Goal: Task Accomplishment & Management: Manage account settings

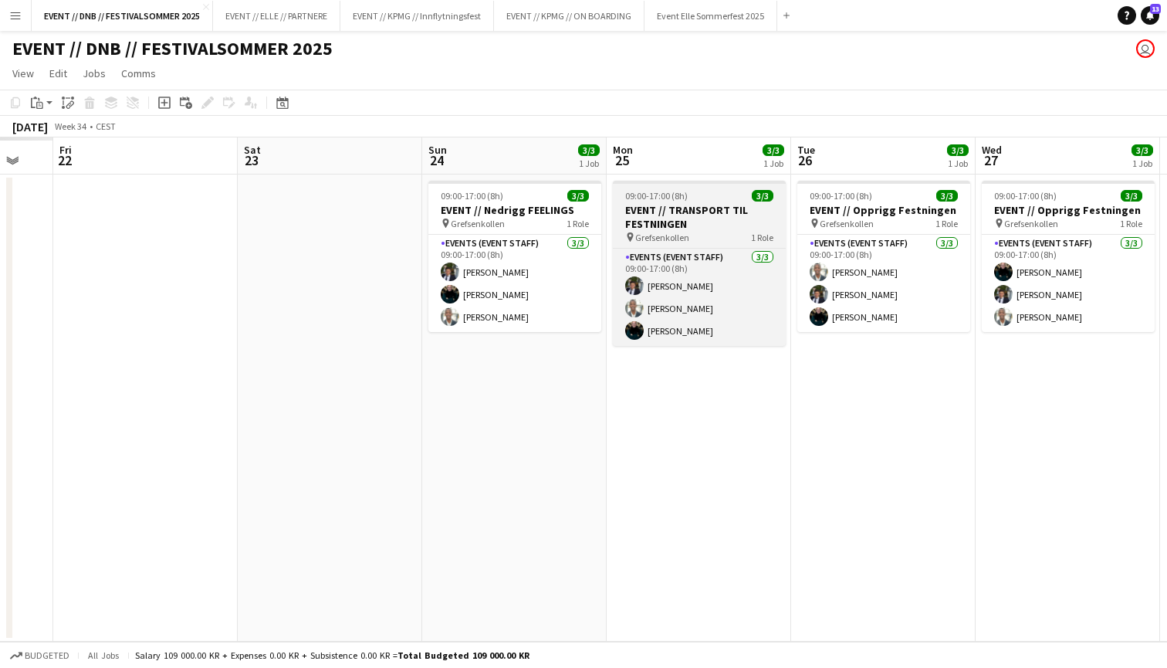
scroll to position [0, 492]
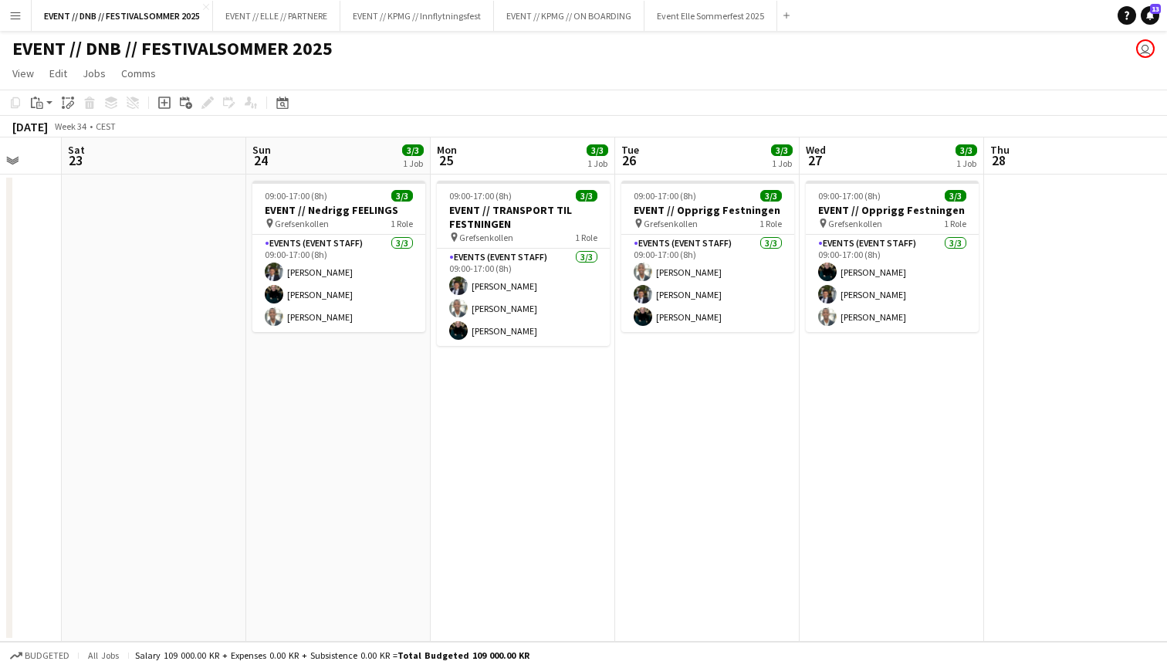
click at [24, 12] on button "Menu" at bounding box center [15, 15] width 31 height 31
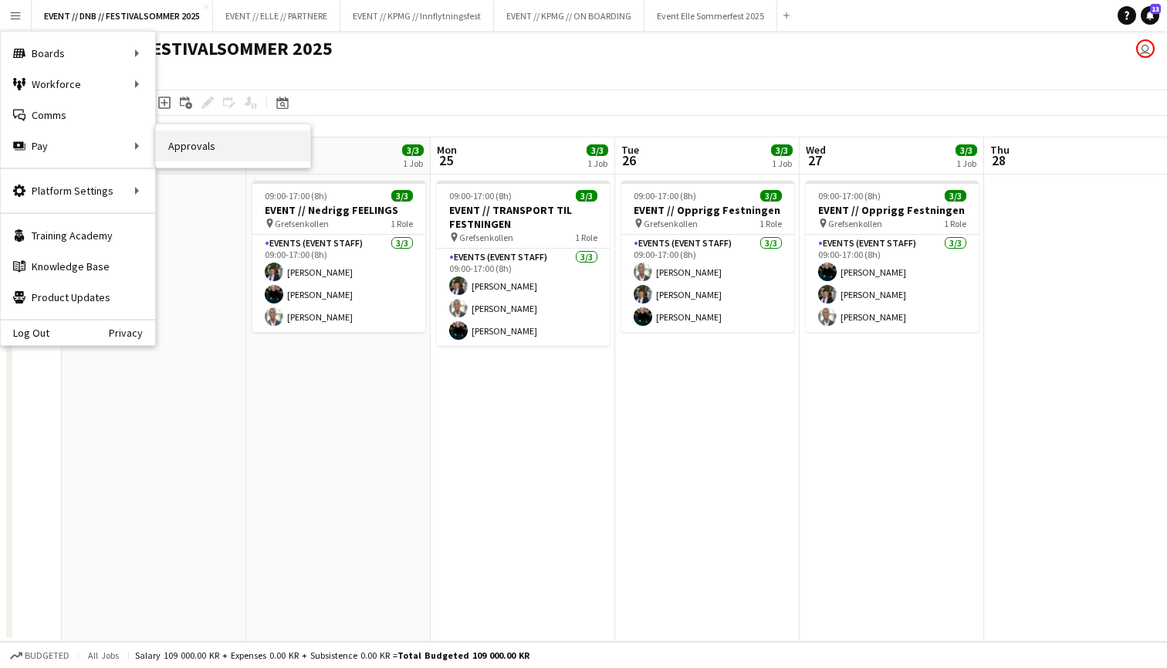
click at [185, 145] on link "Approvals" at bounding box center [233, 145] width 154 height 31
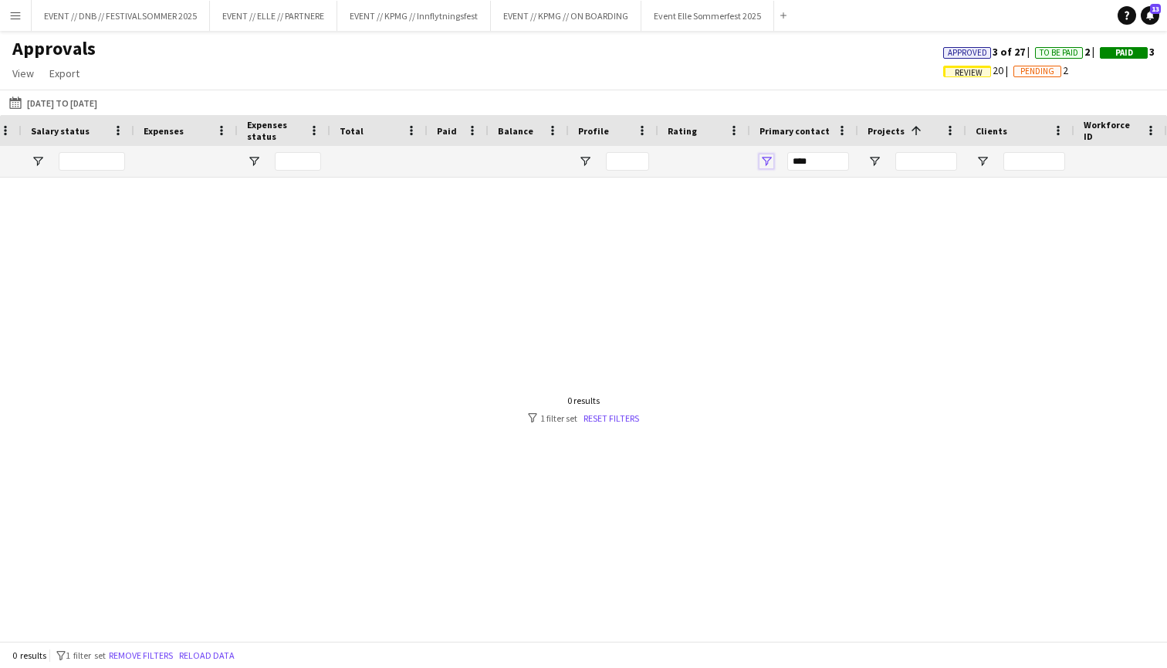
click at [761, 160] on span "Open Filter Menu" at bounding box center [767, 161] width 14 height 14
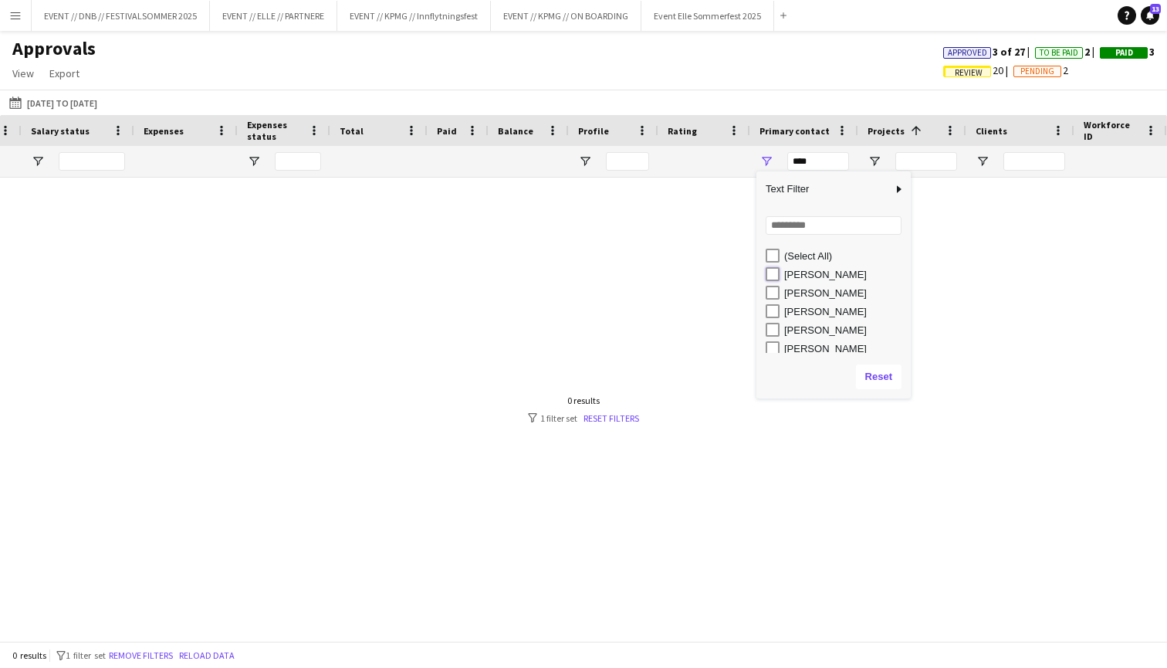
type input "**********"
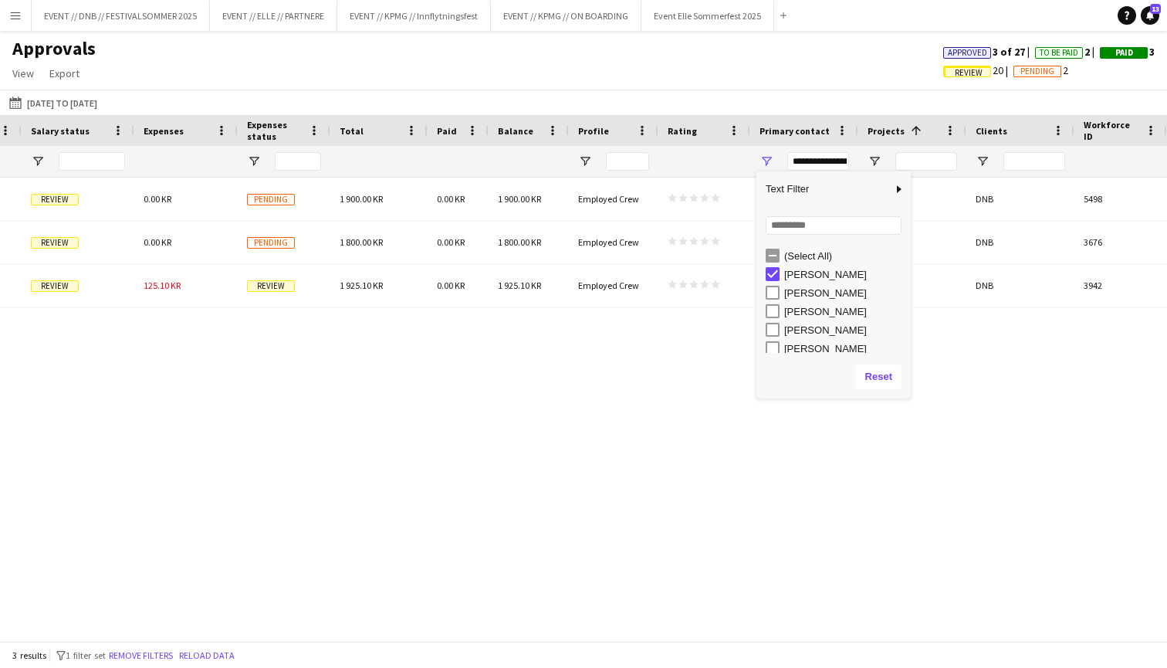
click at [640, 336] on div "(CET/CEST) [GEOGRAPHIC_DATA] 1 900.00 KR Review 0.00 KR Pending 1 900.00 KR 0.0…" at bounding box center [583, 409] width 1167 height 463
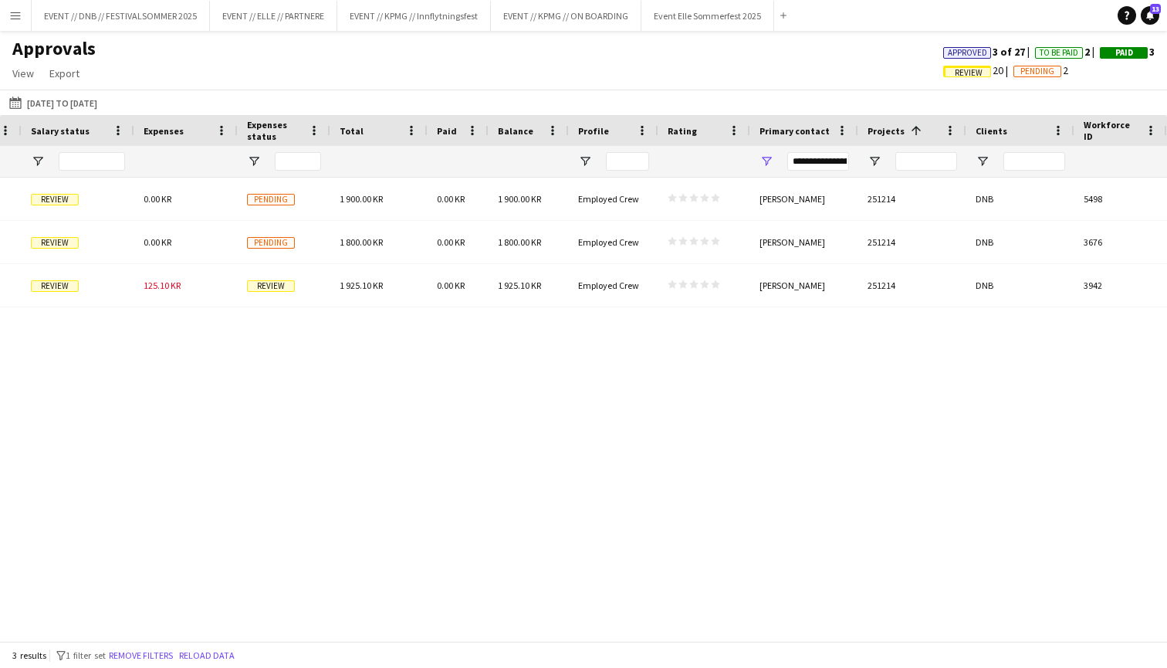
scroll to position [0, 1550]
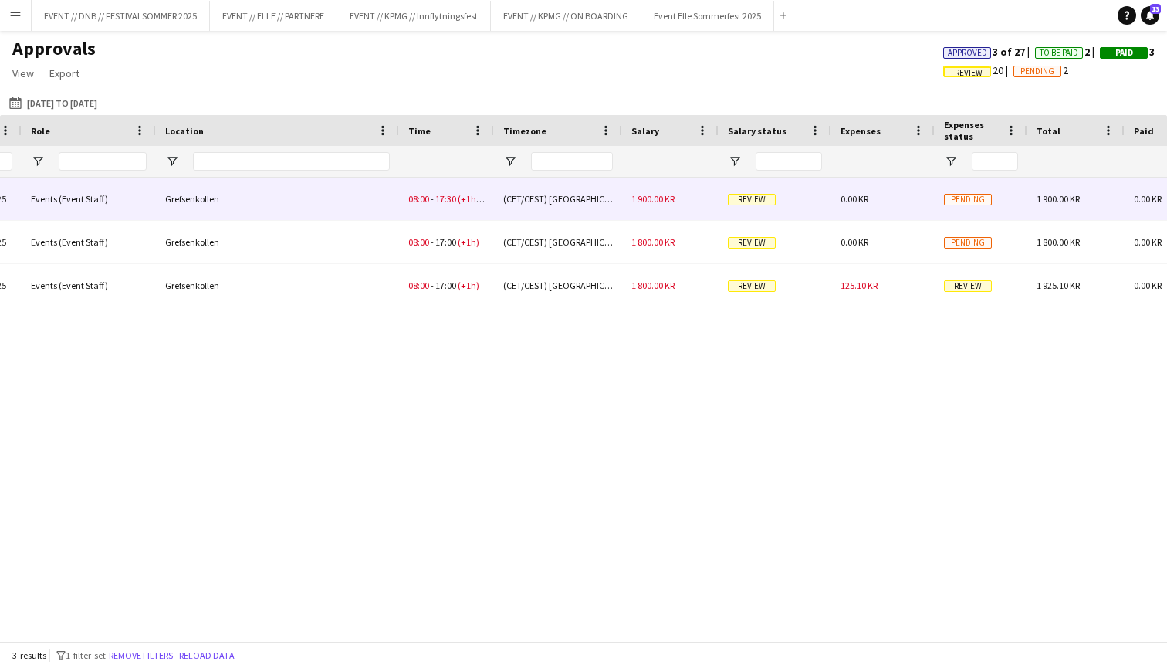
click at [413, 187] on div "08:00 - 17:30 (+1h30m)" at bounding box center [446, 199] width 95 height 42
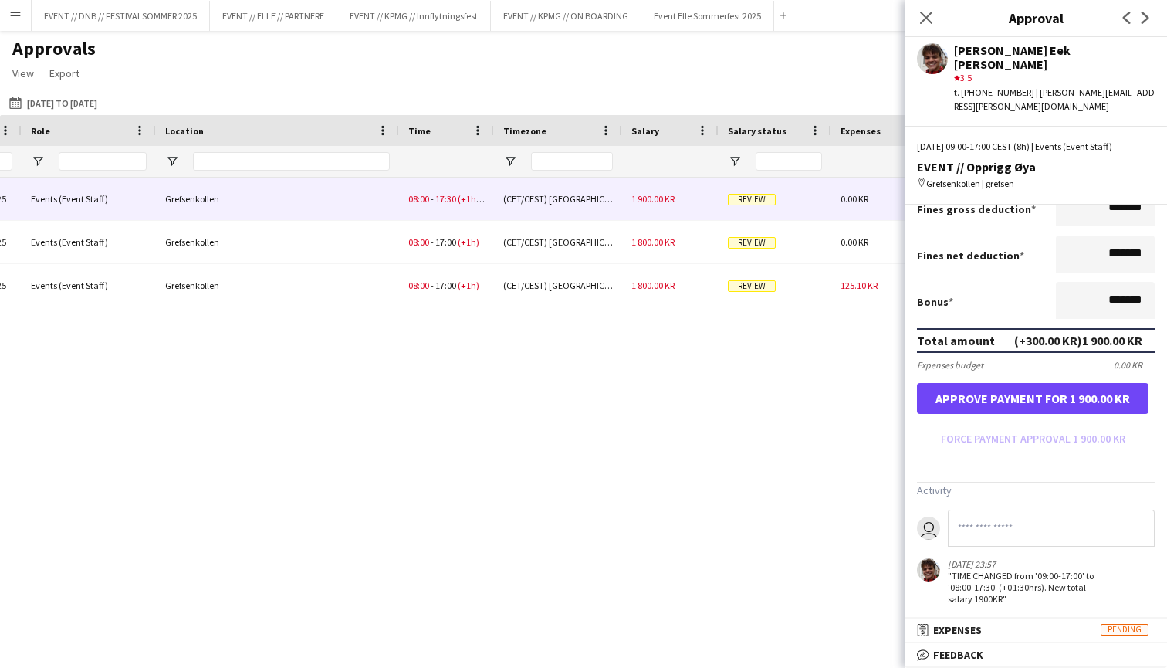
click at [966, 388] on button "Approve payment for 1 900.00 KR" at bounding box center [1033, 398] width 232 height 31
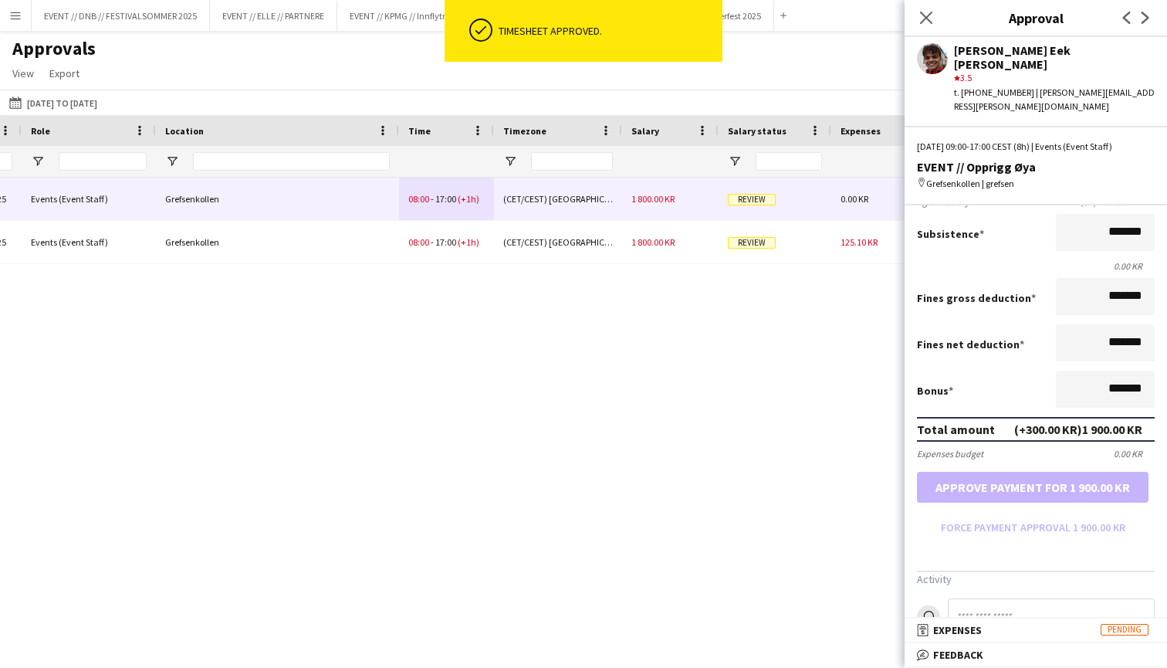
click at [457, 216] on div "08:00 - 17:00 (+1h)" at bounding box center [446, 199] width 95 height 42
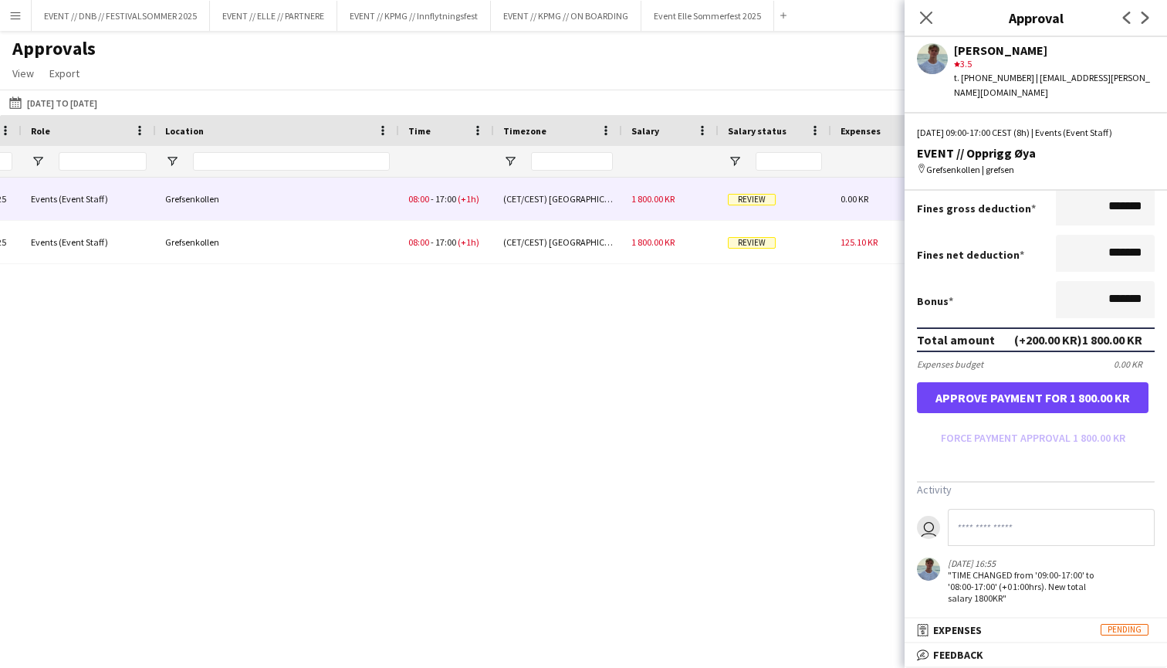
click at [1036, 389] on button "Approve payment for 1 800.00 KR" at bounding box center [1033, 397] width 232 height 31
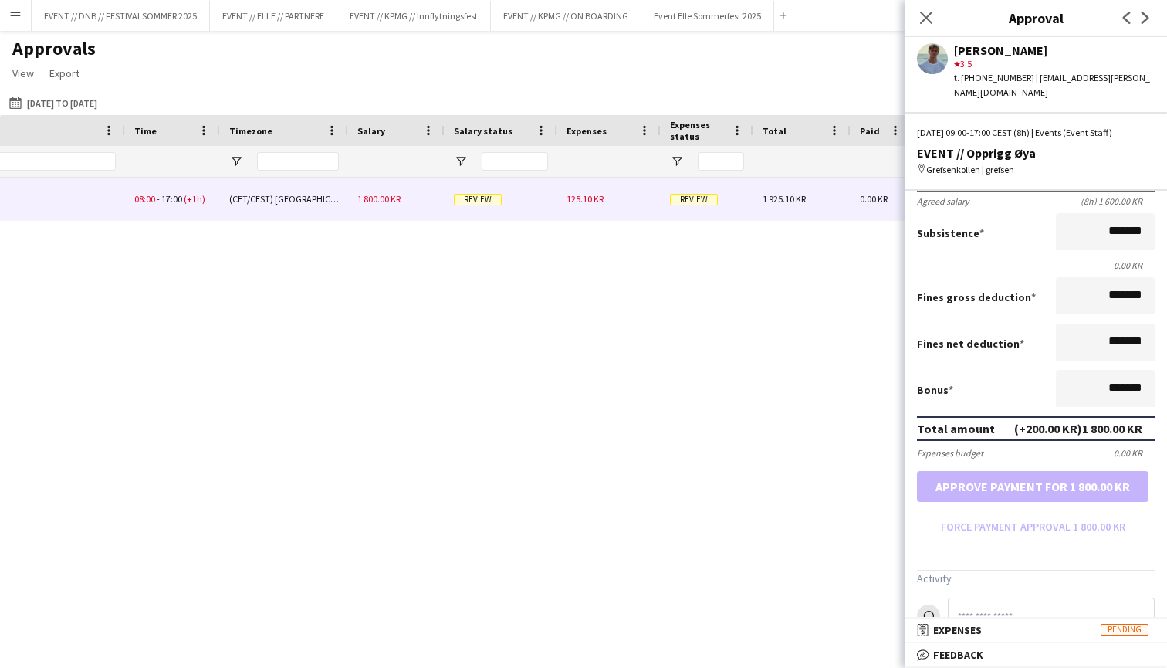
click at [785, 200] on span "1 925.10 KR" at bounding box center [784, 199] width 43 height 12
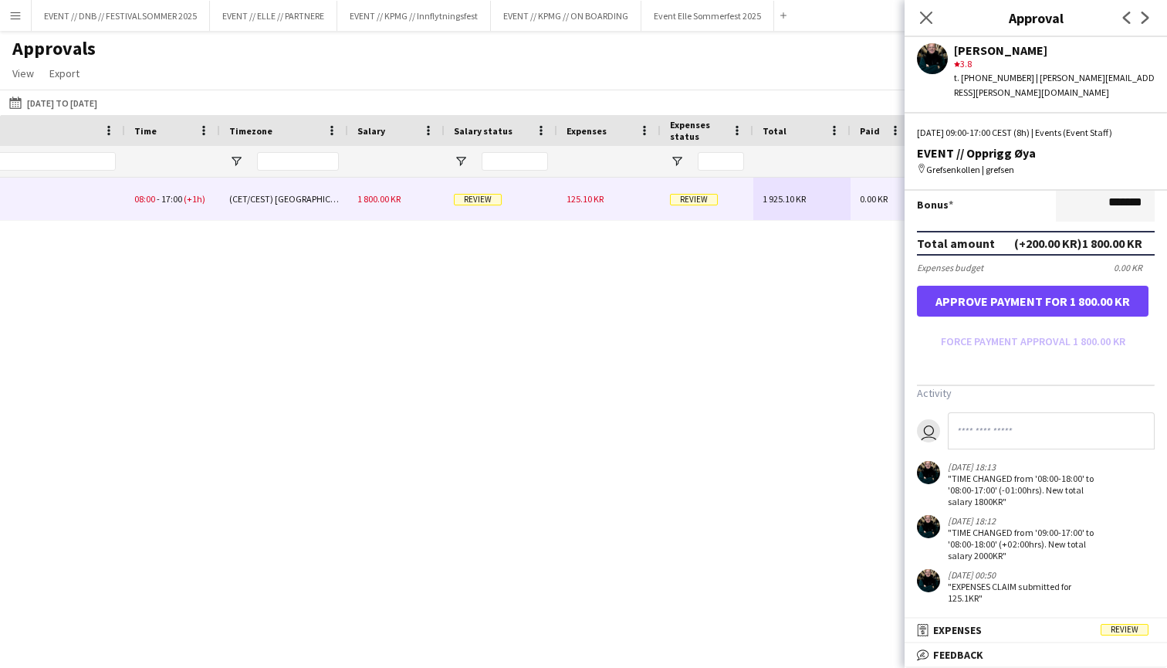
click at [1080, 292] on button "Approve payment for 1 800.00 KR" at bounding box center [1033, 301] width 232 height 31
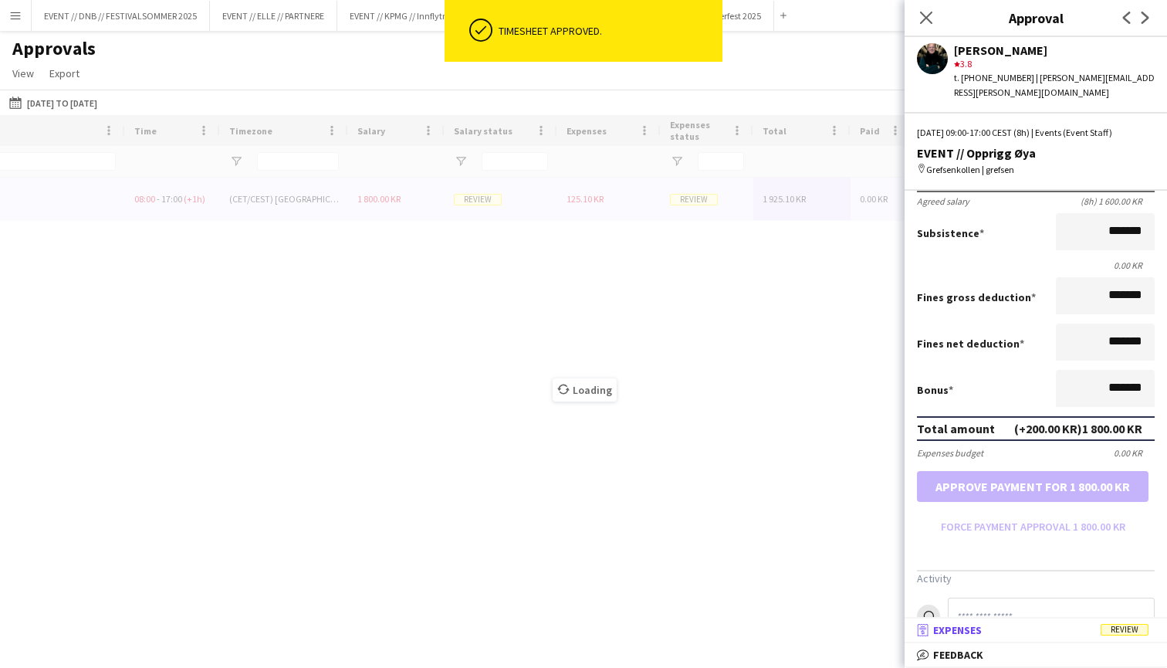
click at [1055, 628] on mat-panel-title "receipt Expenses Review" at bounding box center [1033, 630] width 256 height 14
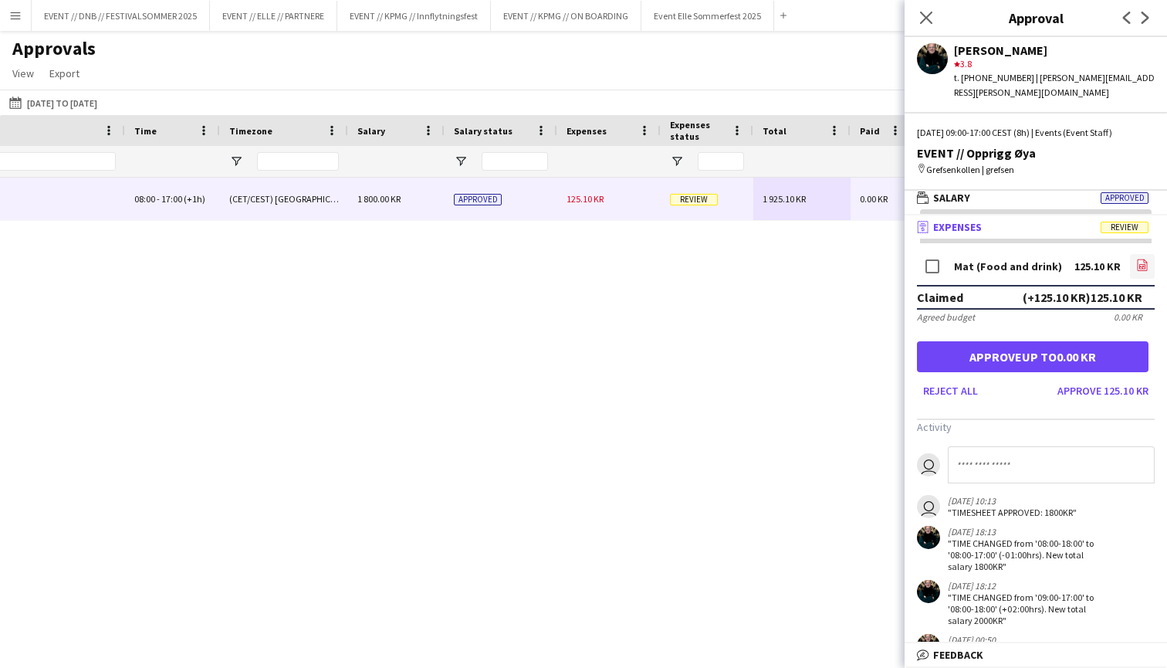
click at [1142, 259] on icon "file-image" at bounding box center [1142, 265] width 12 height 12
click at [1106, 379] on button "Approve 125.10 KR" at bounding box center [1103, 390] width 103 height 25
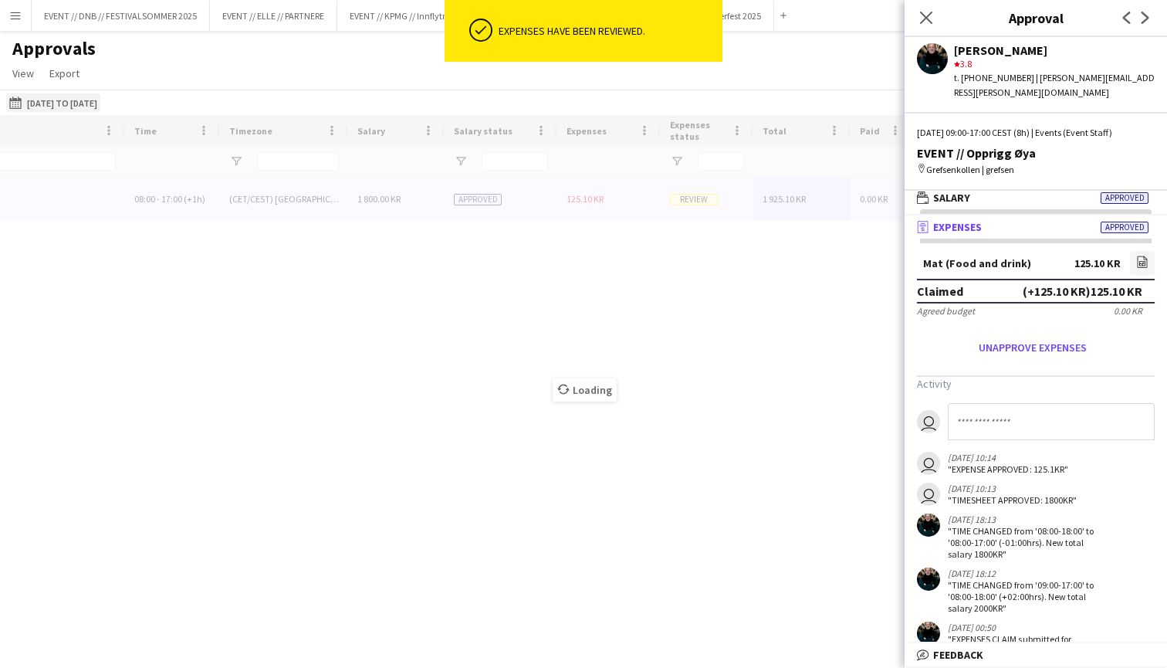
type input "***"
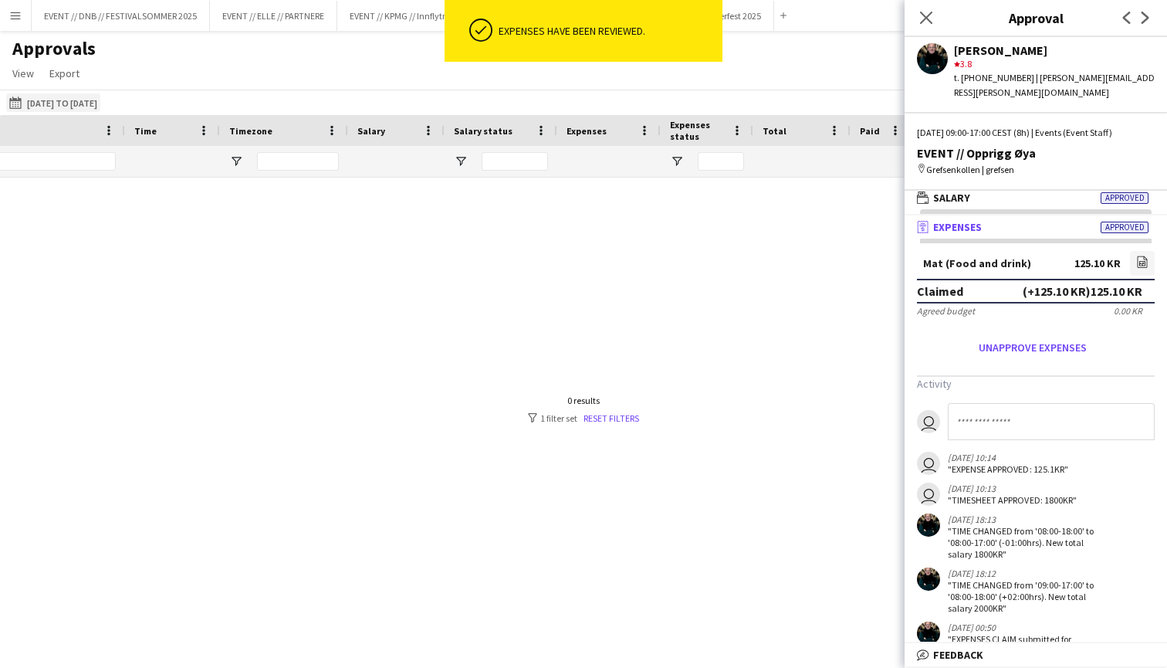
click at [99, 103] on button "[DATE] to [DATE] [DATE] to [DATE]" at bounding box center [53, 102] width 94 height 19
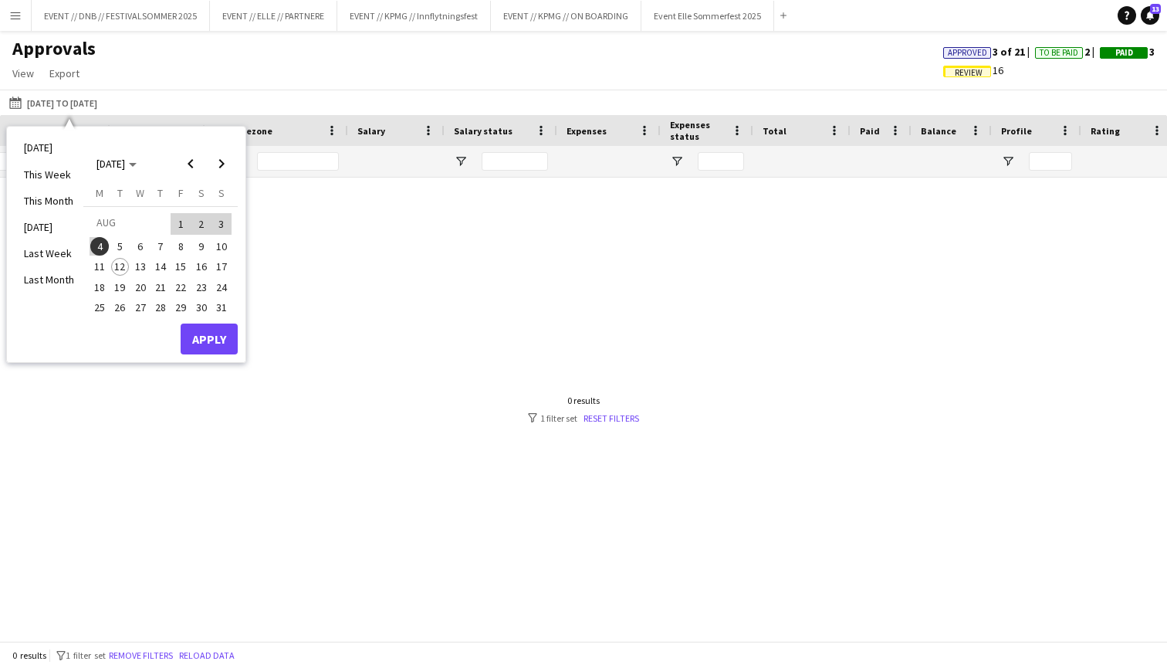
click at [121, 258] on span "12" at bounding box center [120, 267] width 19 height 19
click at [180, 224] on span "1" at bounding box center [180, 224] width 19 height 22
click at [212, 335] on button "Apply" at bounding box center [209, 338] width 57 height 31
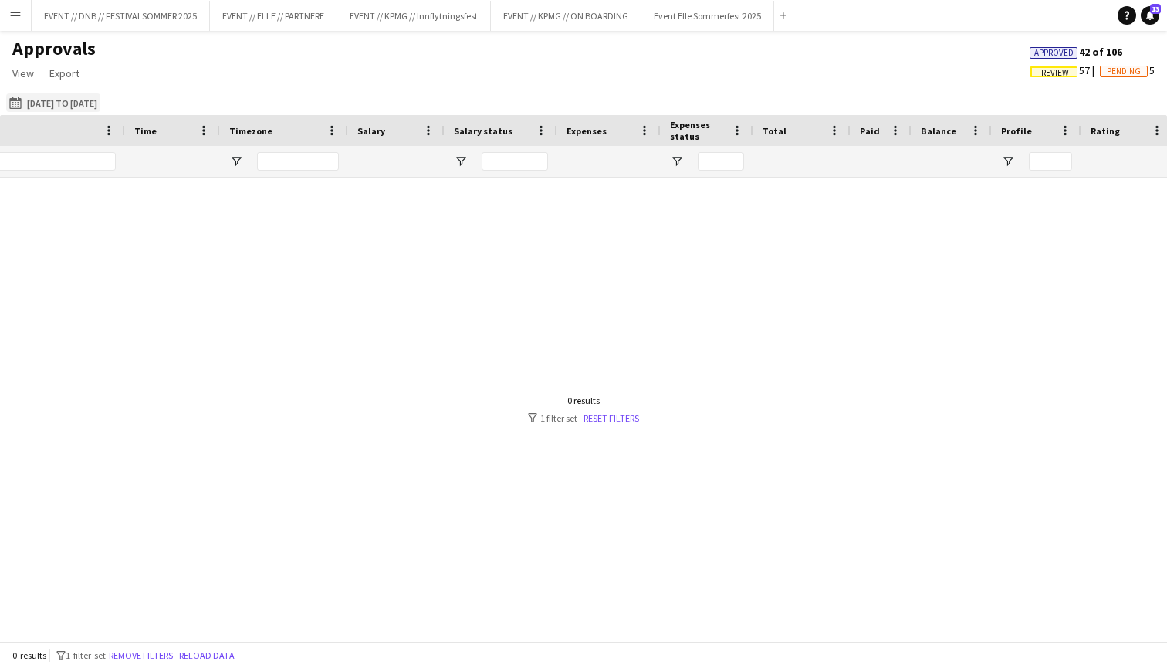
click at [80, 108] on button "[DATE] to [DATE] [DATE] to [DATE]" at bounding box center [53, 102] width 94 height 19
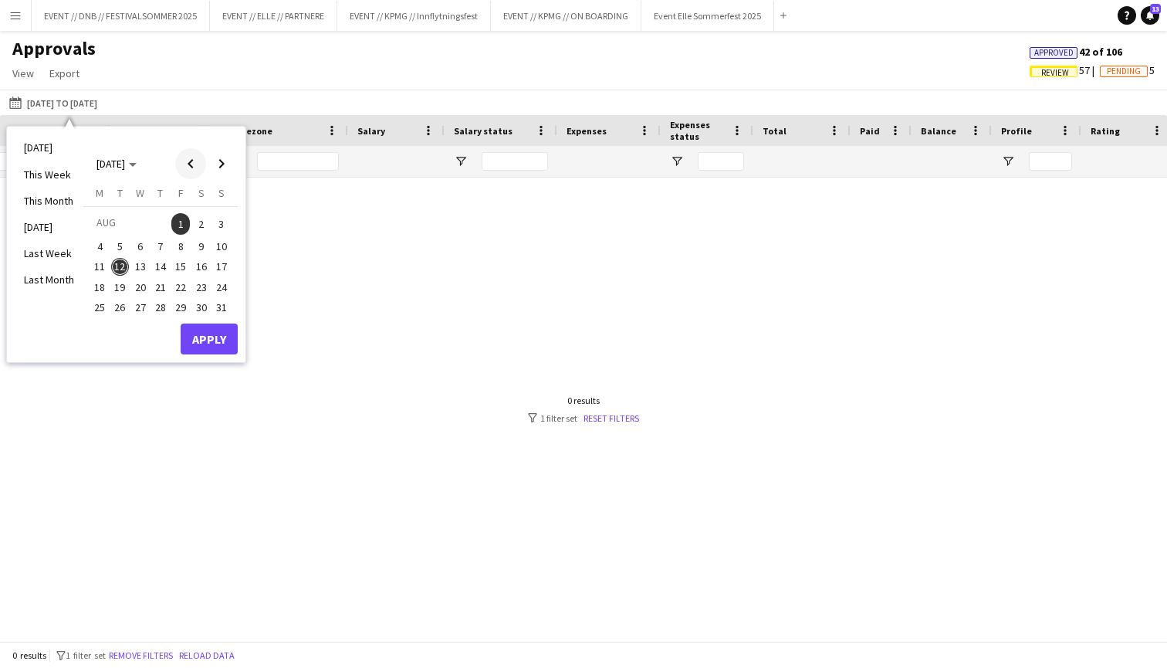
click at [188, 165] on span "Previous month" at bounding box center [190, 163] width 31 height 31
click at [337, 269] on div at bounding box center [583, 409] width 1167 height 463
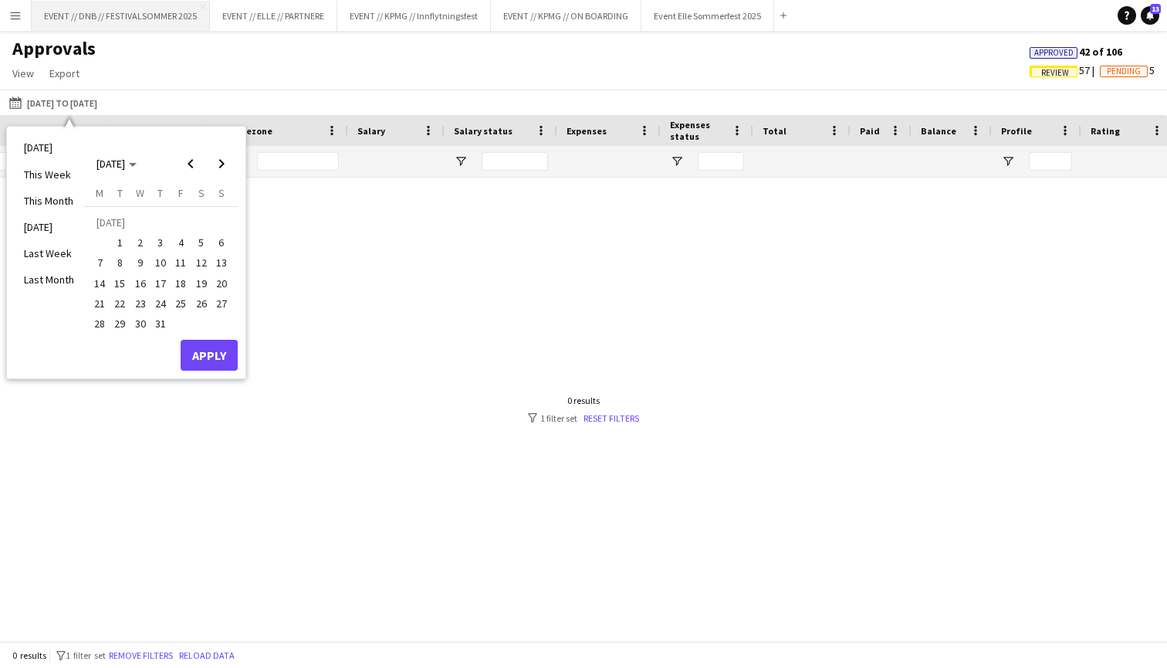
click at [69, 18] on button "EVENT // DNB // FESTIVALSOMMER 2025 Close" at bounding box center [121, 16] width 178 height 30
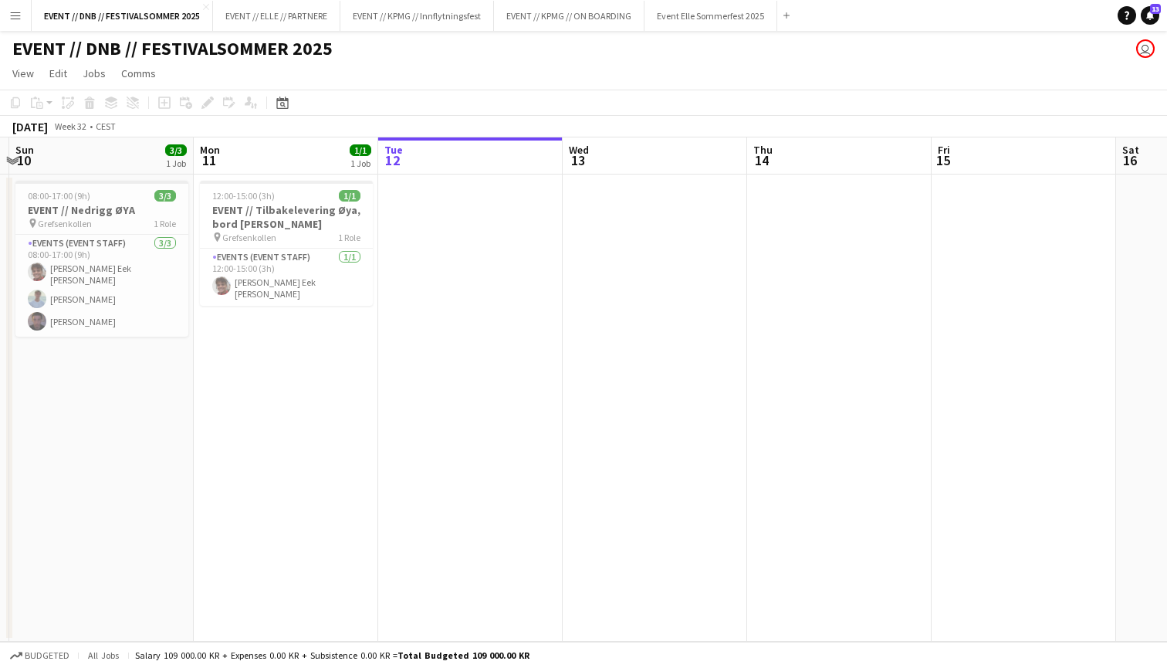
scroll to position [0, 350]
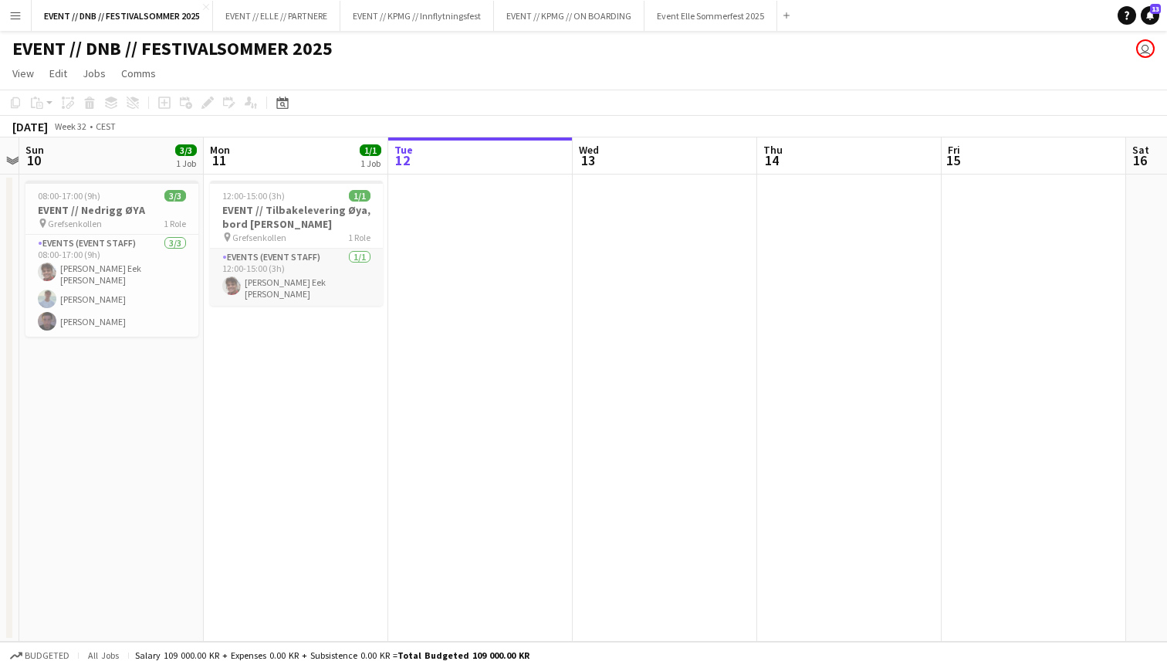
click at [312, 252] on app-card-role "Events (Event Staff) [DATE] 12:00-15:00 (3h) [PERSON_NAME] Eek [PERSON_NAME]" at bounding box center [296, 277] width 173 height 57
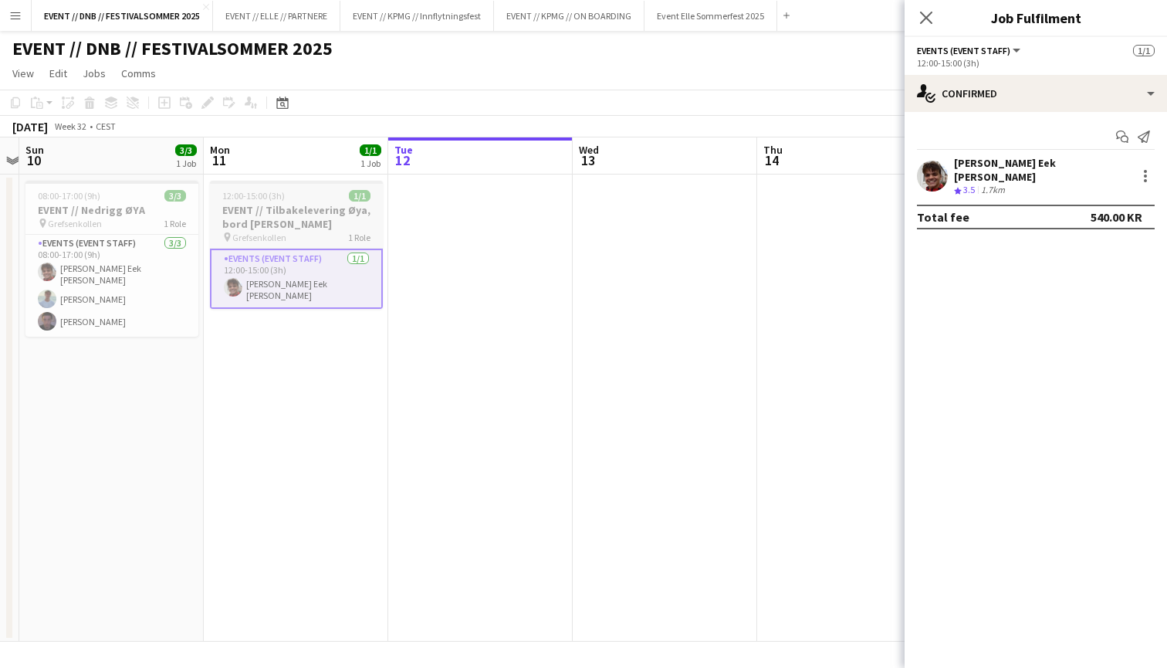
click at [313, 232] on div "pin Grefsenkollen 1 Role" at bounding box center [296, 237] width 173 height 12
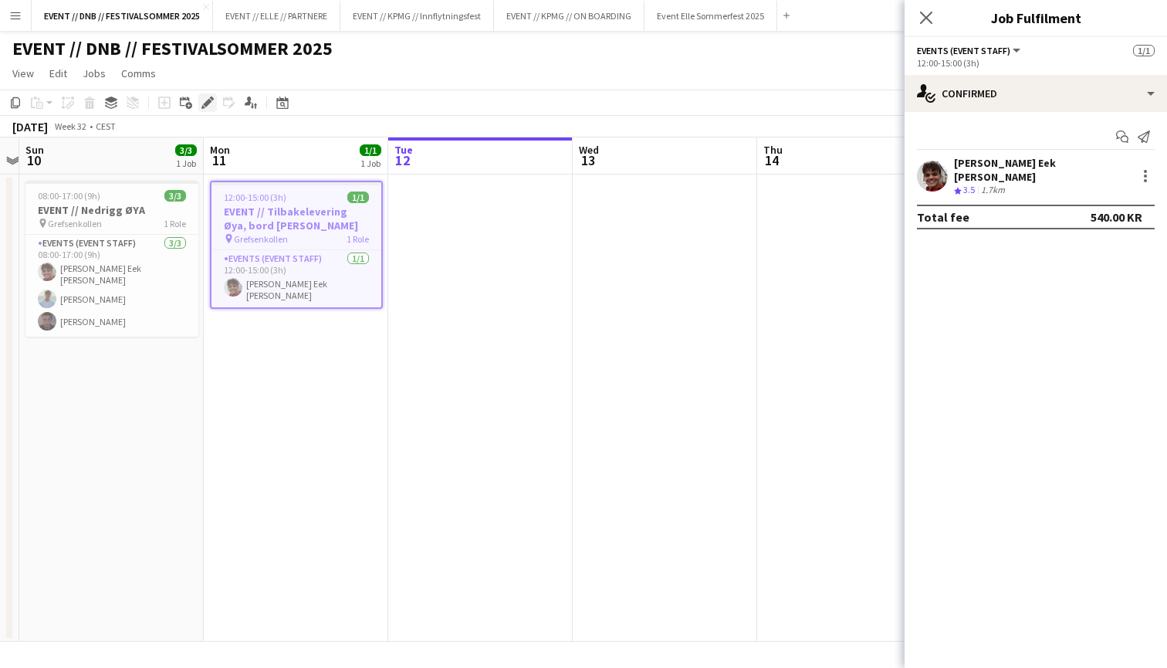
click at [199, 97] on div "Edit" at bounding box center [207, 102] width 19 height 19
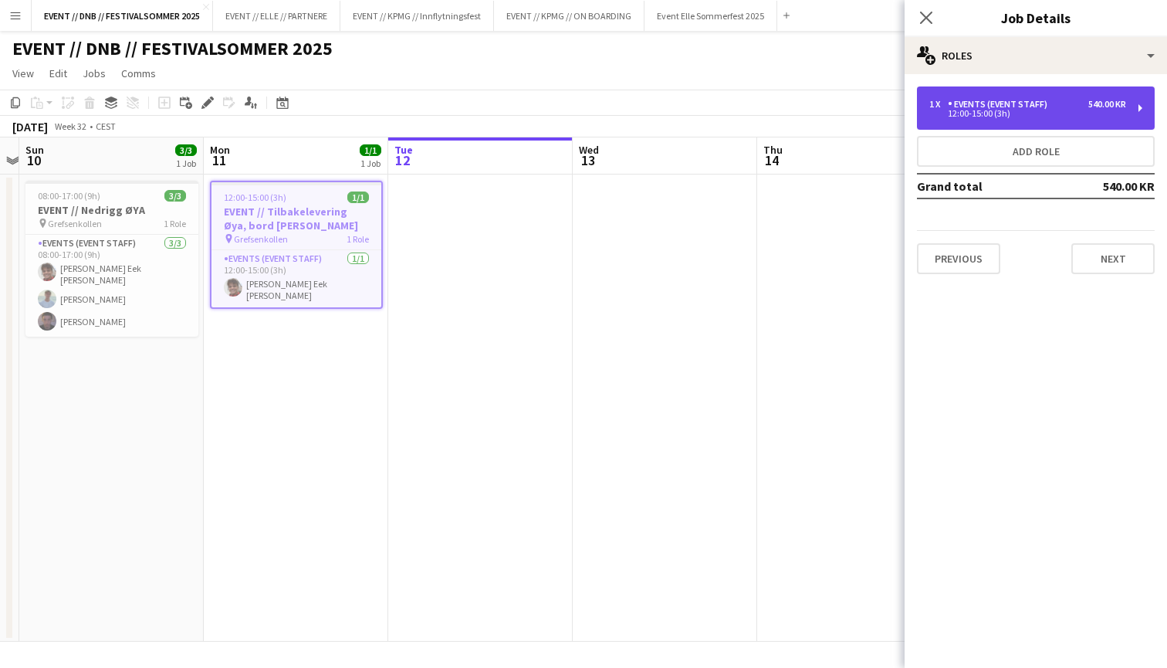
click at [966, 115] on div "12:00-15:00 (3h)" at bounding box center [1028, 114] width 197 height 8
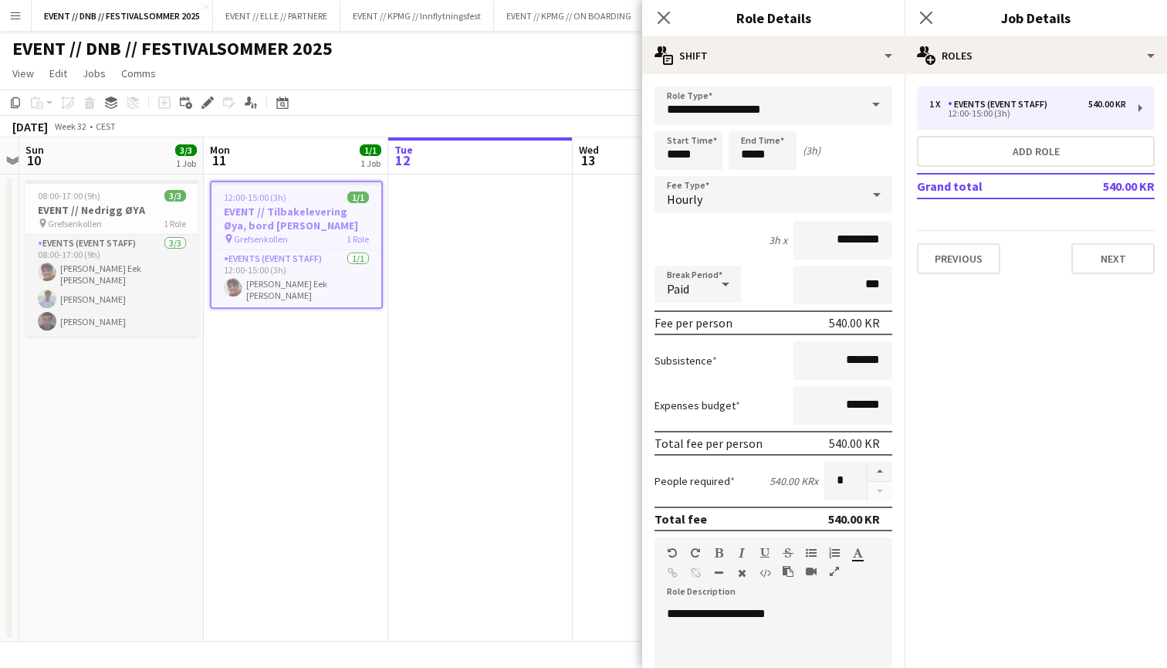
click at [118, 266] on app-card-role "Events (Event Staff) [DATE] 08:00-17:00 (9h) [PERSON_NAME] Eek [PERSON_NAME] [P…" at bounding box center [111, 286] width 173 height 102
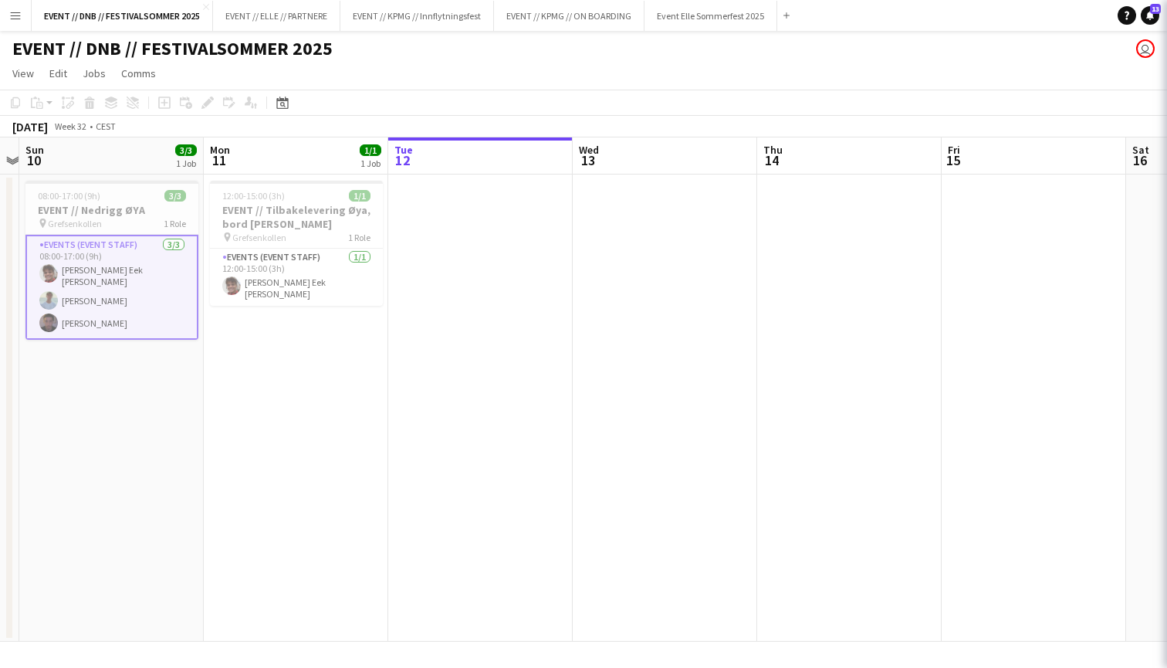
scroll to position [0, 349]
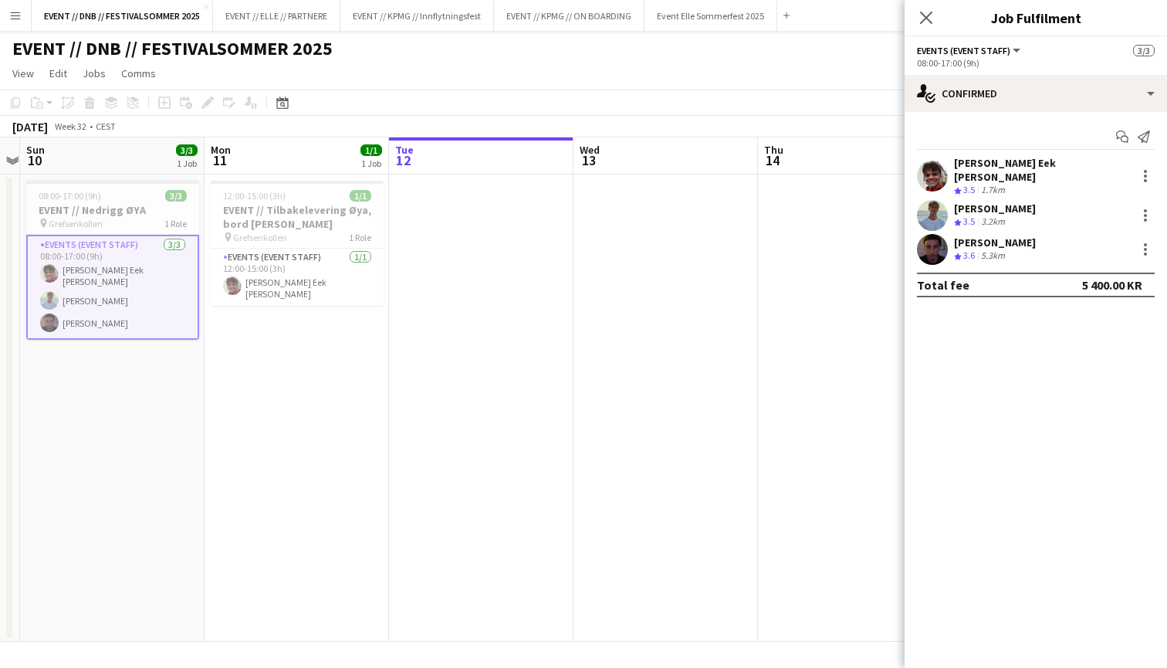
click at [1072, 155] on div "Start chat Send notification [PERSON_NAME] Eek [PERSON_NAME] Crew rating 3.5 1.…" at bounding box center [1036, 211] width 262 height 198
click at [1069, 168] on div "[PERSON_NAME] Eek [PERSON_NAME] Crew rating 3.5 1.7km" at bounding box center [1036, 176] width 262 height 41
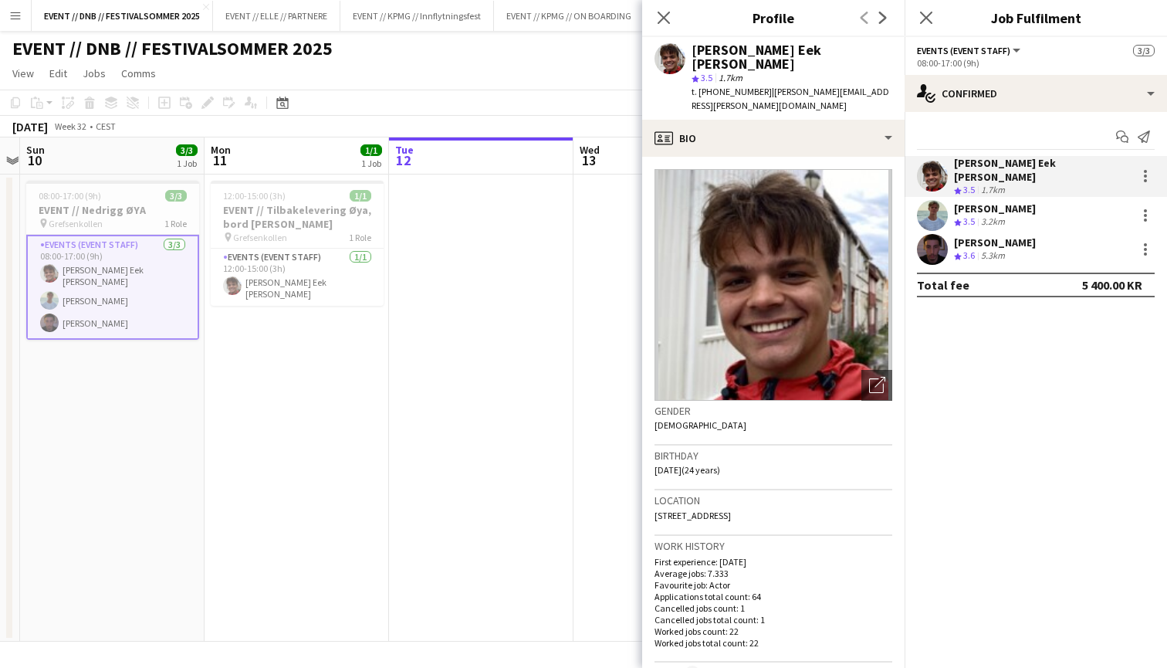
click at [1036, 202] on div "[PERSON_NAME]" at bounding box center [995, 209] width 82 height 14
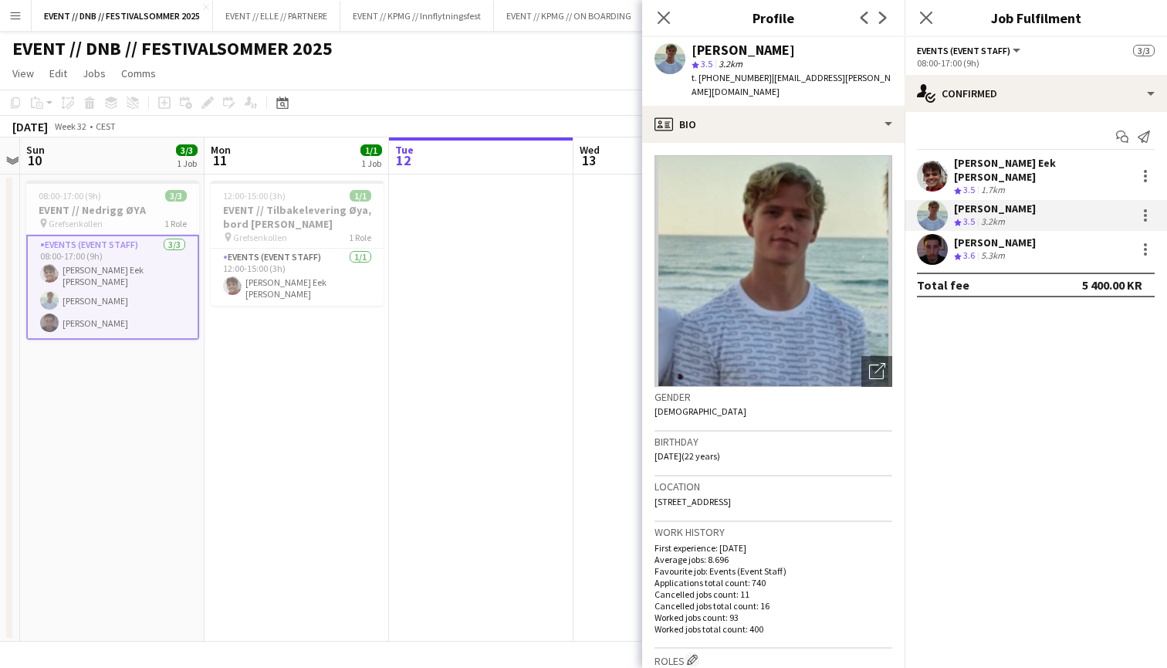
click at [1030, 235] on div "[PERSON_NAME] Crew rating 3.6 5.3km" at bounding box center [1036, 249] width 262 height 31
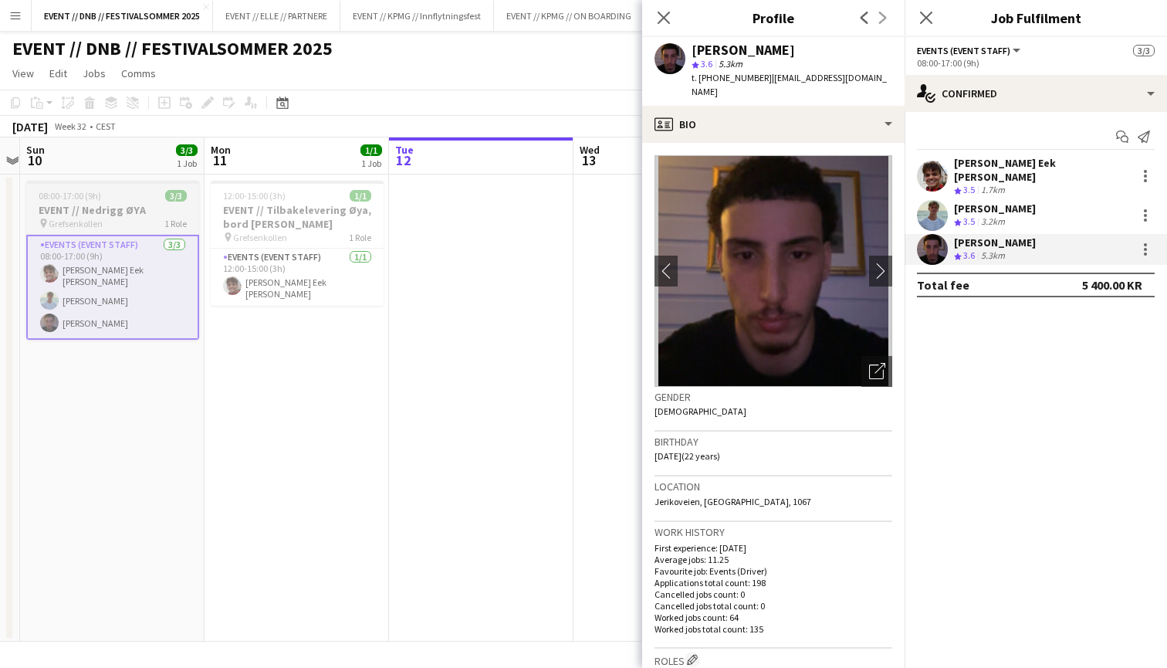
click at [127, 213] on h3 "EVENT // Nedrigg ØYA" at bounding box center [112, 210] width 173 height 14
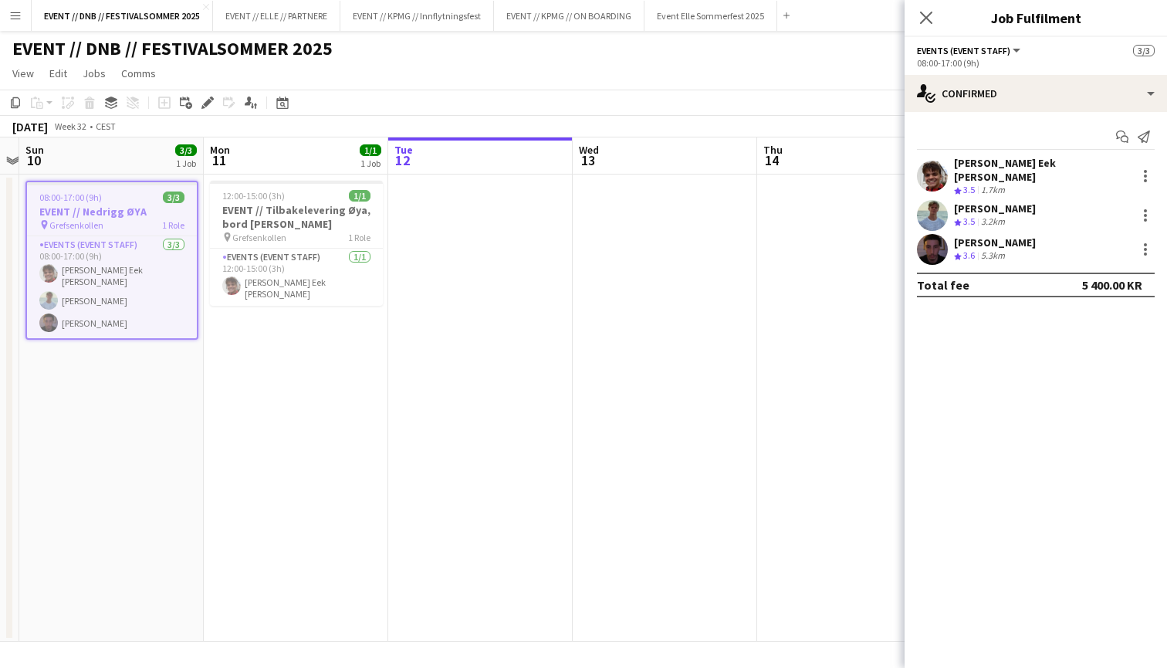
click at [127, 213] on h3 "EVENT // Nedrigg ØYA" at bounding box center [112, 212] width 170 height 14
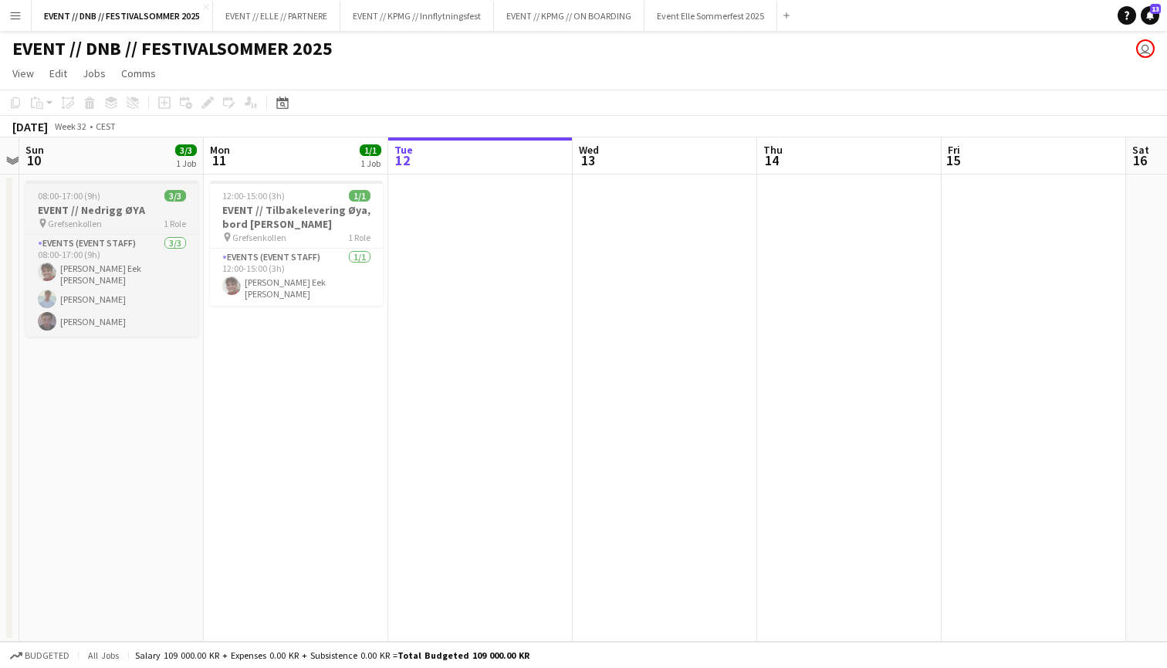
click at [126, 208] on h3 "EVENT // Nedrigg ØYA" at bounding box center [111, 210] width 173 height 14
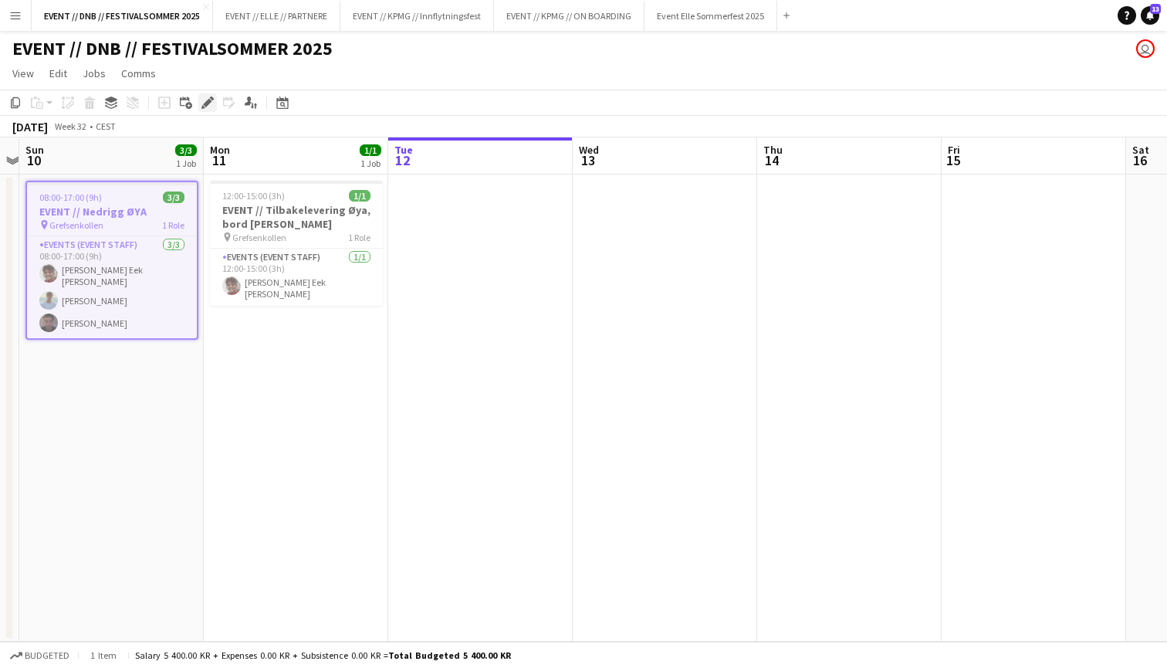
click at [211, 109] on div "Edit" at bounding box center [207, 102] width 19 height 19
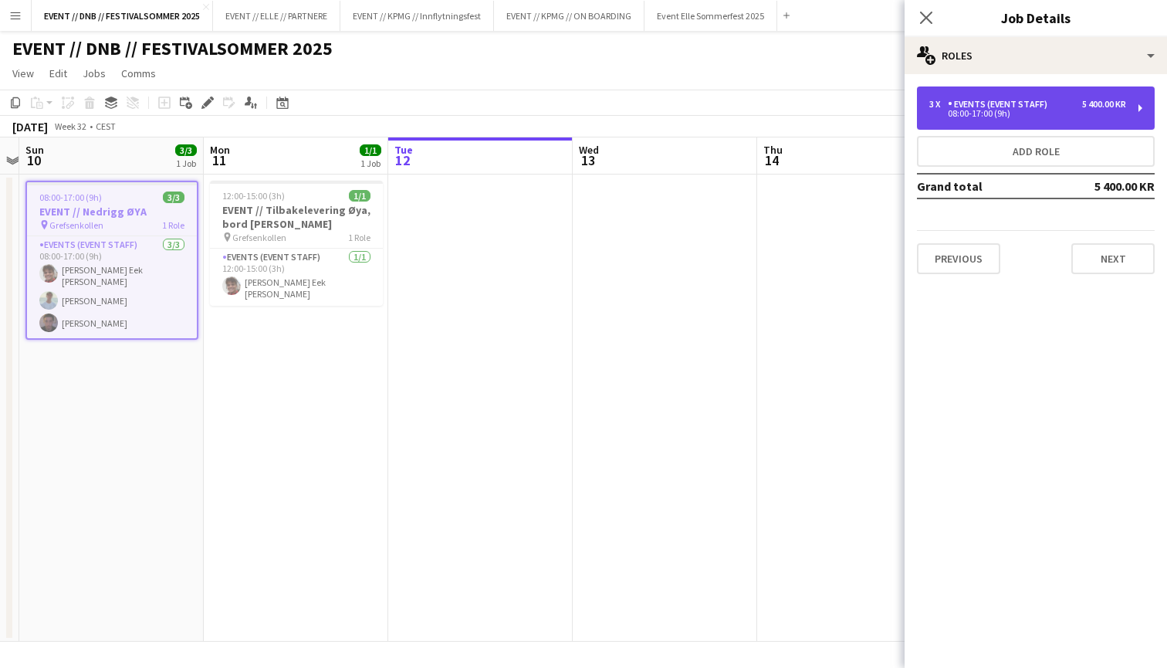
click at [941, 120] on div "3 x Events (Event Staff) 5 400.00 KR 08:00-17:00 (9h)" at bounding box center [1036, 107] width 238 height 43
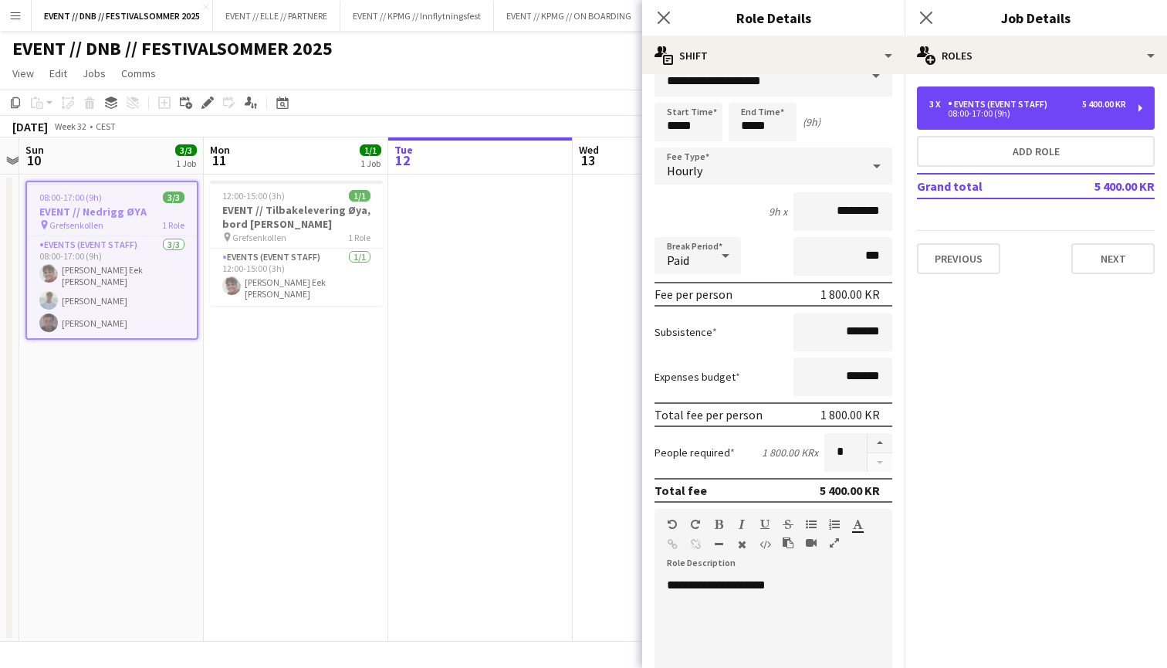
scroll to position [28, 0]
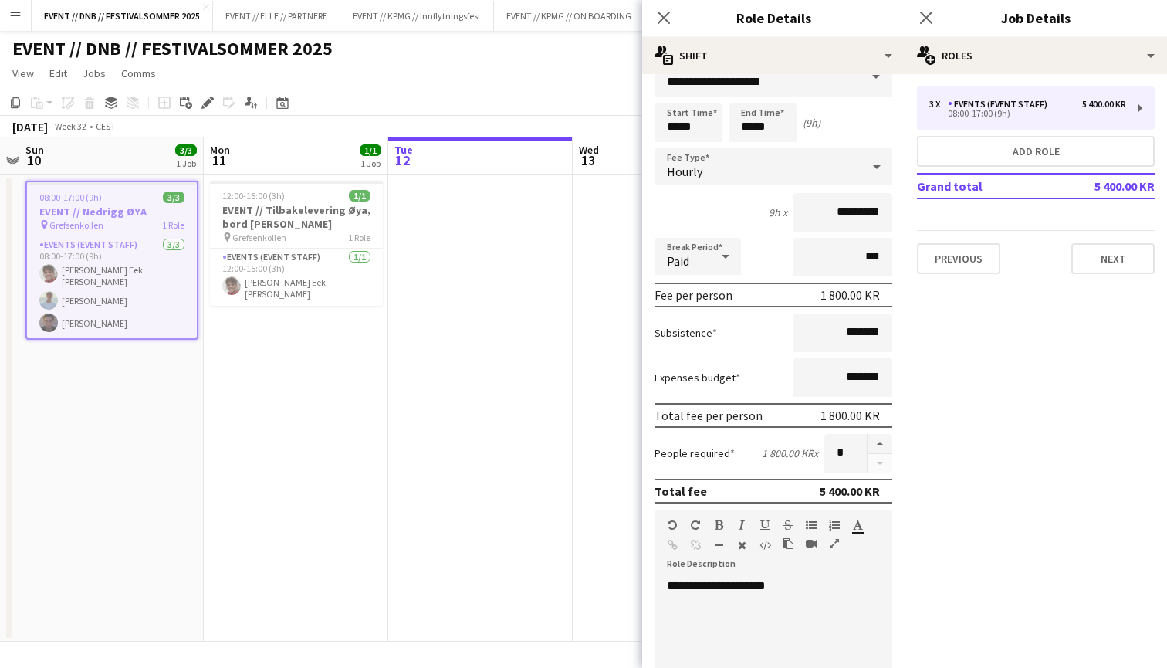
click at [24, 22] on button "Menu" at bounding box center [15, 15] width 31 height 31
